Goal: Task Accomplishment & Management: Complete application form

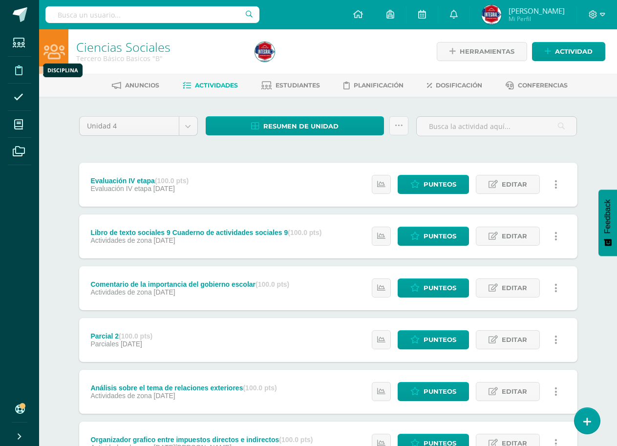
click at [19, 70] on icon at bounding box center [18, 70] width 7 height 10
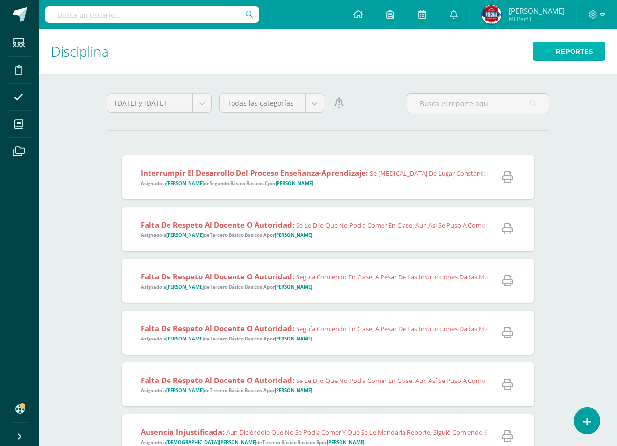
click at [584, 55] on span "Reportes" at bounding box center [574, 51] width 37 height 18
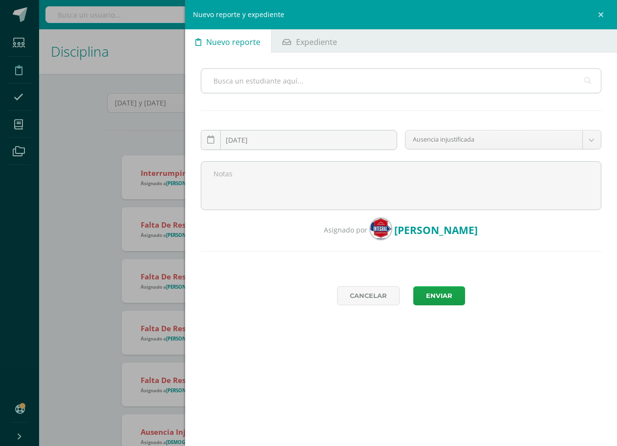
click at [323, 80] on input "text" at bounding box center [401, 81] width 400 height 24
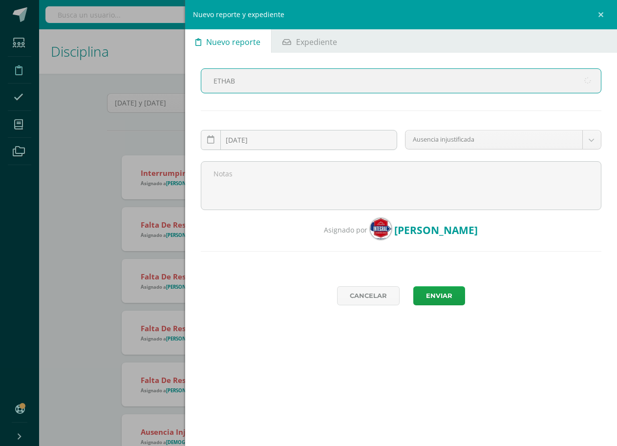
type input "ETHABN"
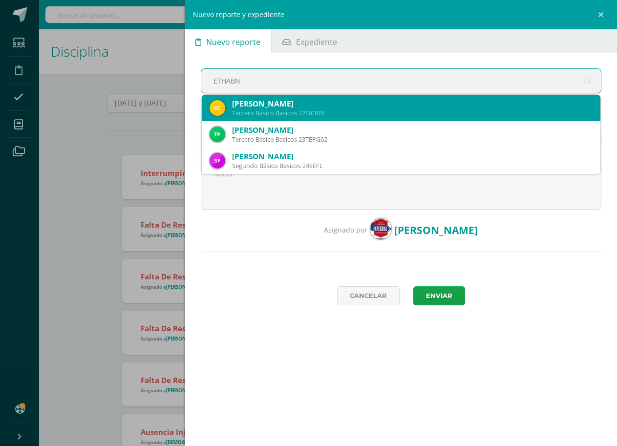
click at [327, 99] on div "Ethan Isaac Culajay Ramirez" at bounding box center [412, 104] width 360 height 10
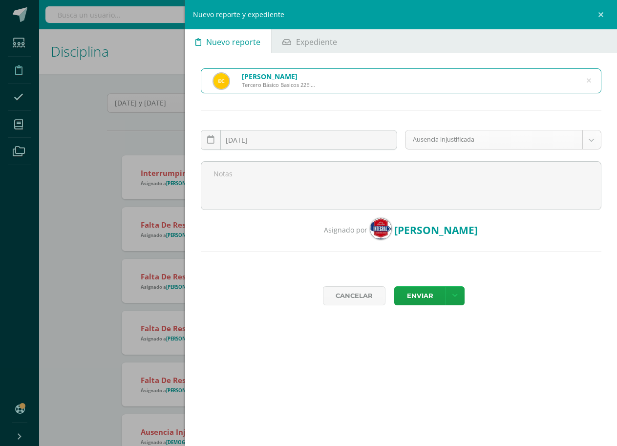
click at [600, 138] on body "Estudiantes Disciplina Asistencia Mis cursos Archivos Soporte Centro de ayuda Ú…" at bounding box center [308, 223] width 617 height 446
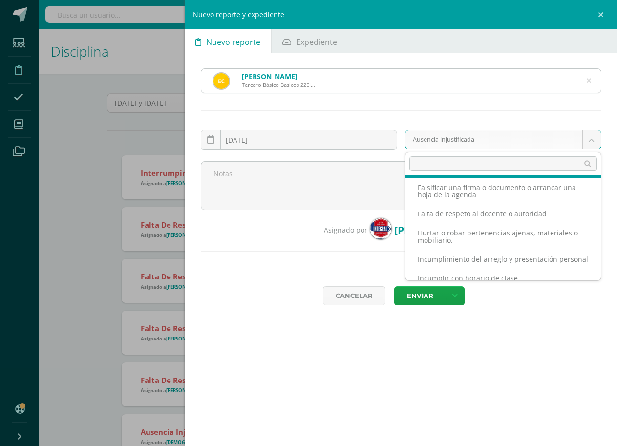
scroll to position [49, 0]
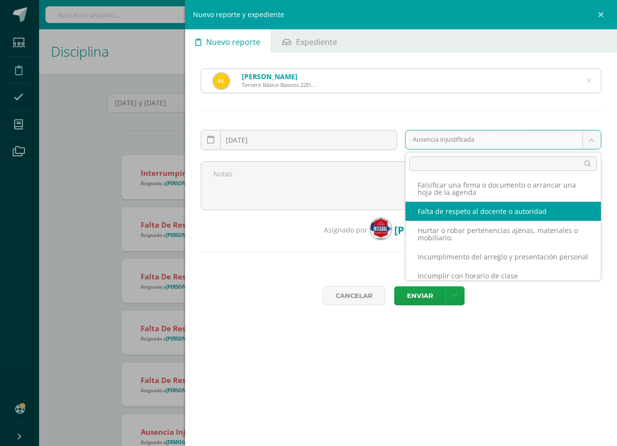
select select "54"
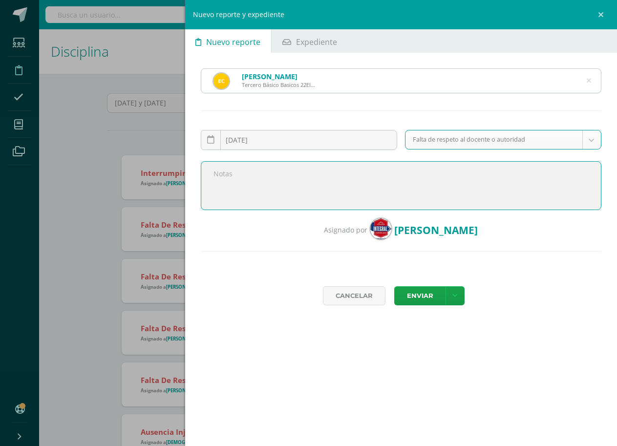
click at [342, 186] on textarea at bounding box center [401, 185] width 401 height 49
type textarea "e"
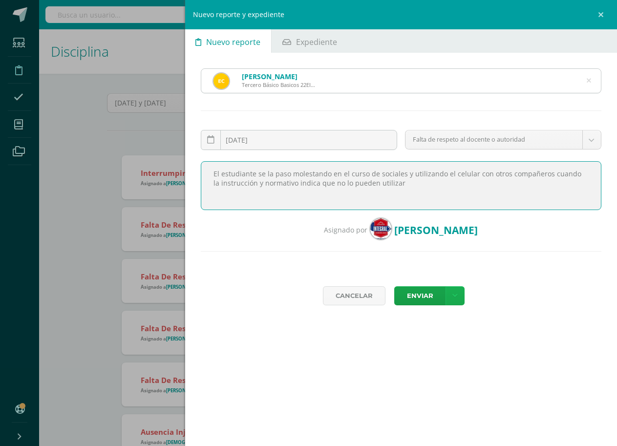
type textarea "El estudiante se la paso molestando en el curso de sociales y utilizando el cel…"
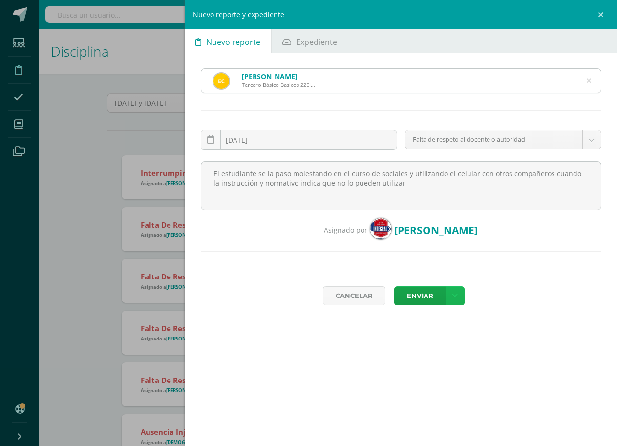
click at [454, 297] on icon at bounding box center [454, 296] width 5 height 8
click at [445, 328] on link "Enviar y notificar" at bounding box center [435, 327] width 88 height 15
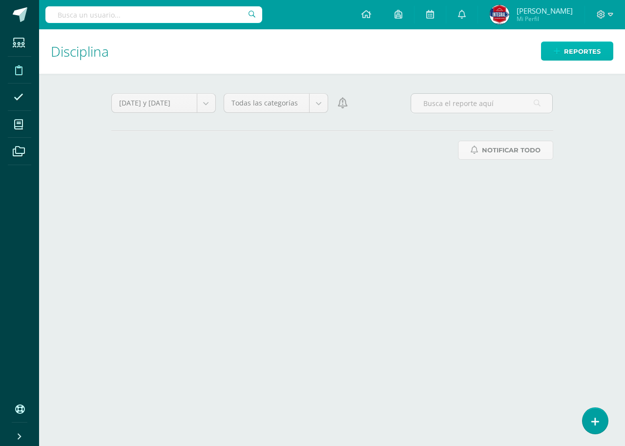
click at [563, 48] on link "Reportes" at bounding box center [577, 51] width 72 height 19
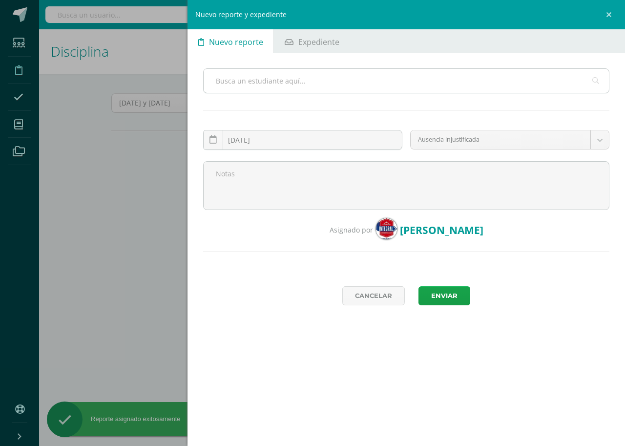
click at [284, 82] on input "text" at bounding box center [406, 81] width 405 height 24
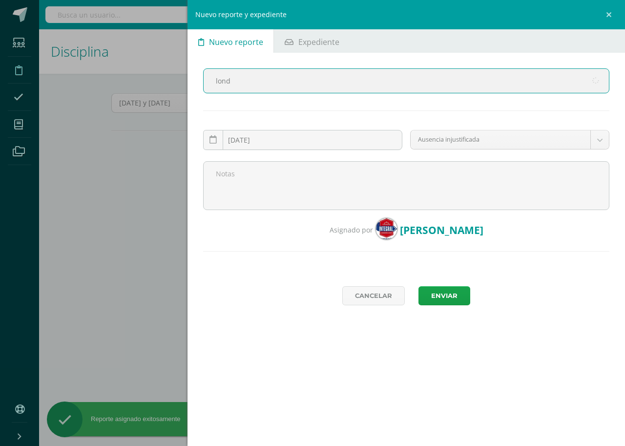
type input "[PERSON_NAME]"
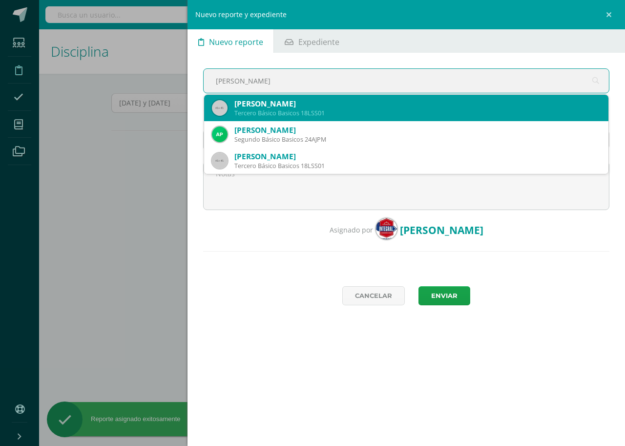
drag, startPoint x: 401, startPoint y: 106, endPoint x: 406, endPoint y: 109, distance: 6.0
click at [401, 106] on div "[PERSON_NAME]" at bounding box center [417, 104] width 366 height 10
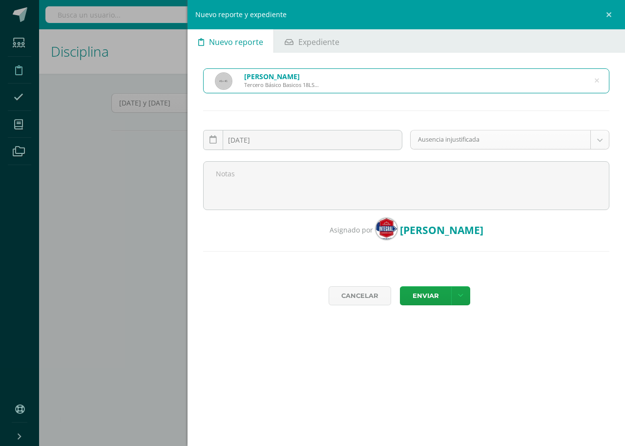
click at [602, 143] on body "Reporte asignado exitosamente Estudiantes Disciplina Asistencia Mis cursos Arch…" at bounding box center [312, 223] width 625 height 446
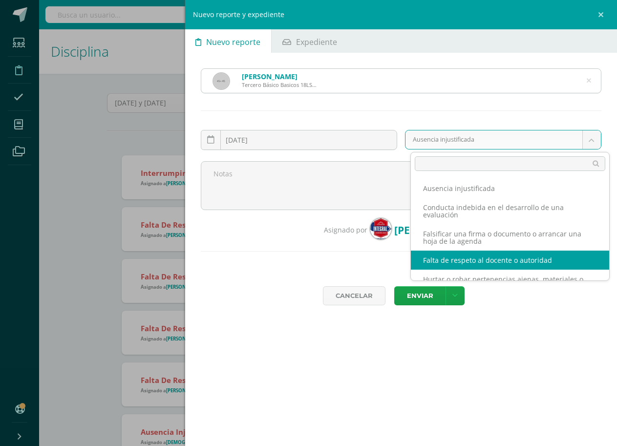
select select "54"
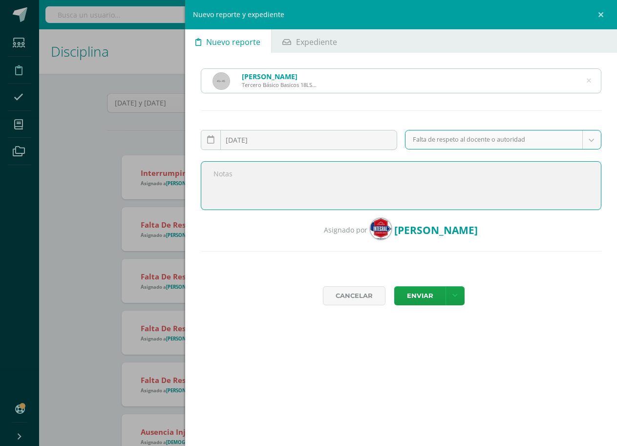
click at [300, 184] on textarea at bounding box center [401, 185] width 401 height 49
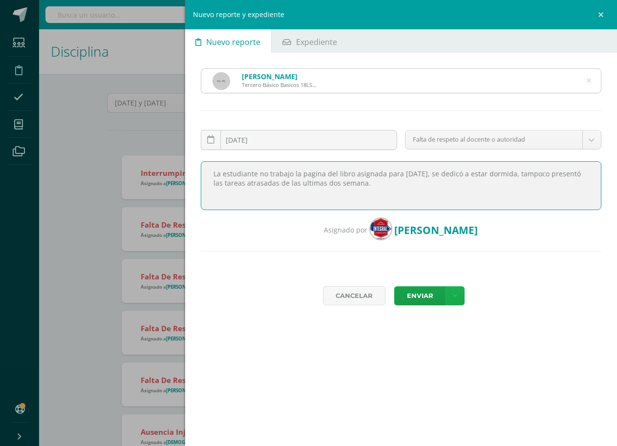
type textarea "La estudiante no trabajo la pagina del libro asignada para [DATE], se dedicó a …"
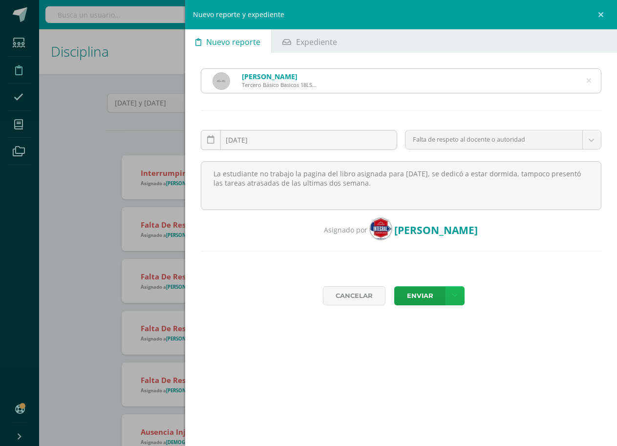
click at [453, 299] on icon at bounding box center [454, 296] width 5 height 8
click at [442, 328] on link "Enviar y notificar" at bounding box center [435, 327] width 88 height 15
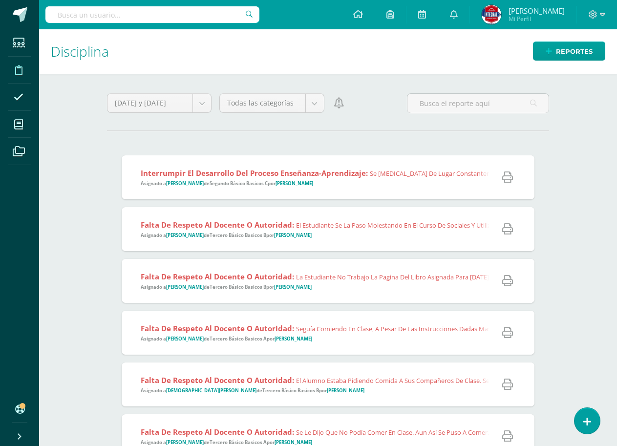
click at [395, 188] on div "Interrumpir el desarrollo del proceso enseñanza-aprendizaje: Se cambia de lugar…" at bounding box center [320, 177] width 397 height 44
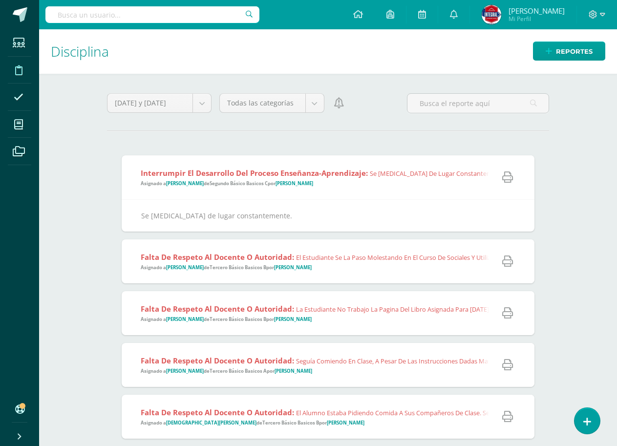
click at [395, 188] on div "Interrumpir el desarrollo del proceso enseñanza-aprendizaje: Se cambia de lugar…" at bounding box center [320, 177] width 397 height 44
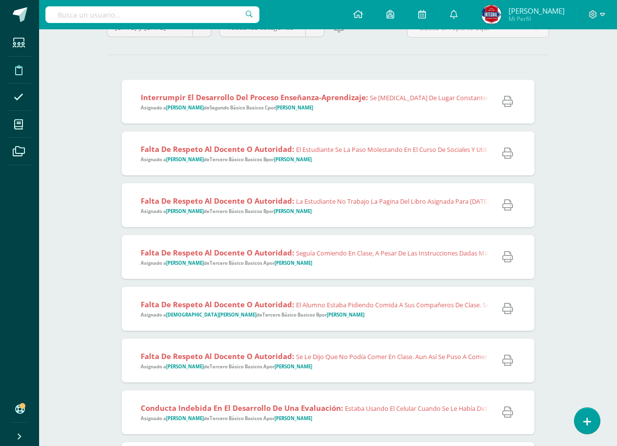
scroll to position [98, 0]
